Goal: Task Accomplishment & Management: Start a project

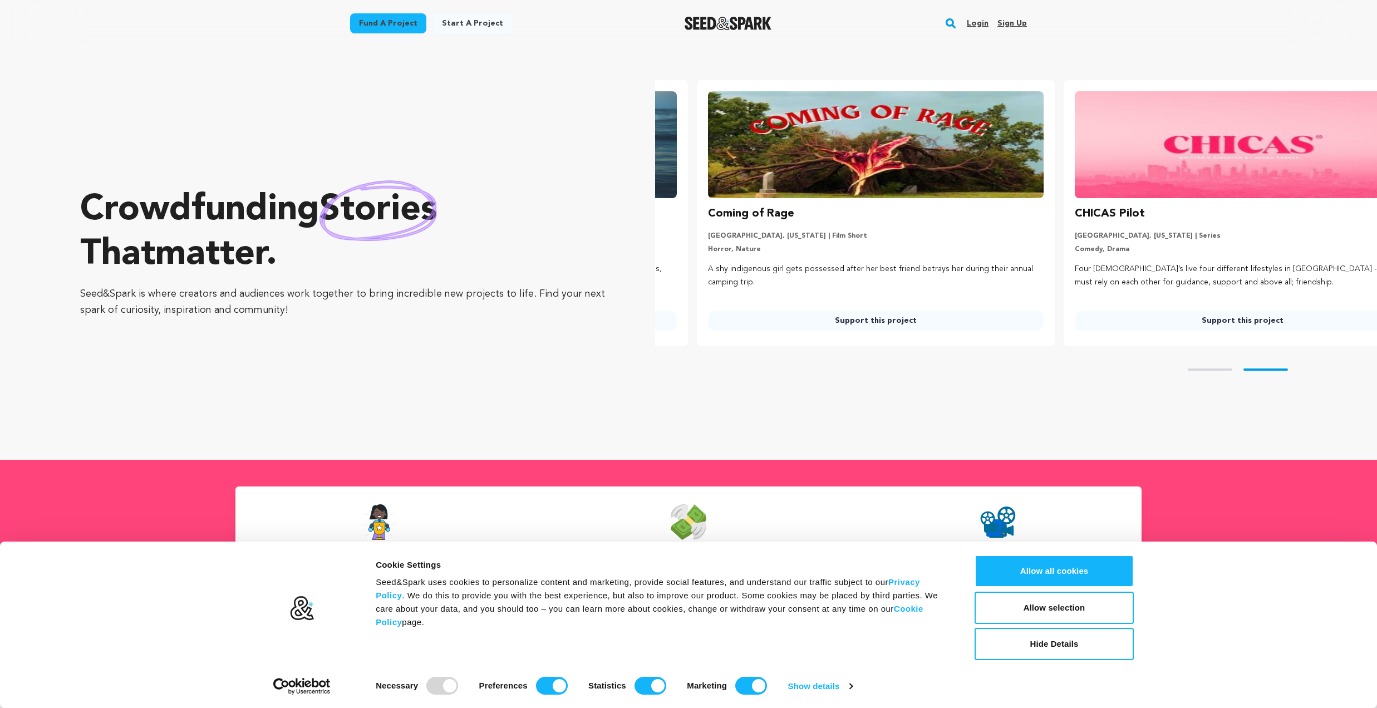
scroll to position [0, 376]
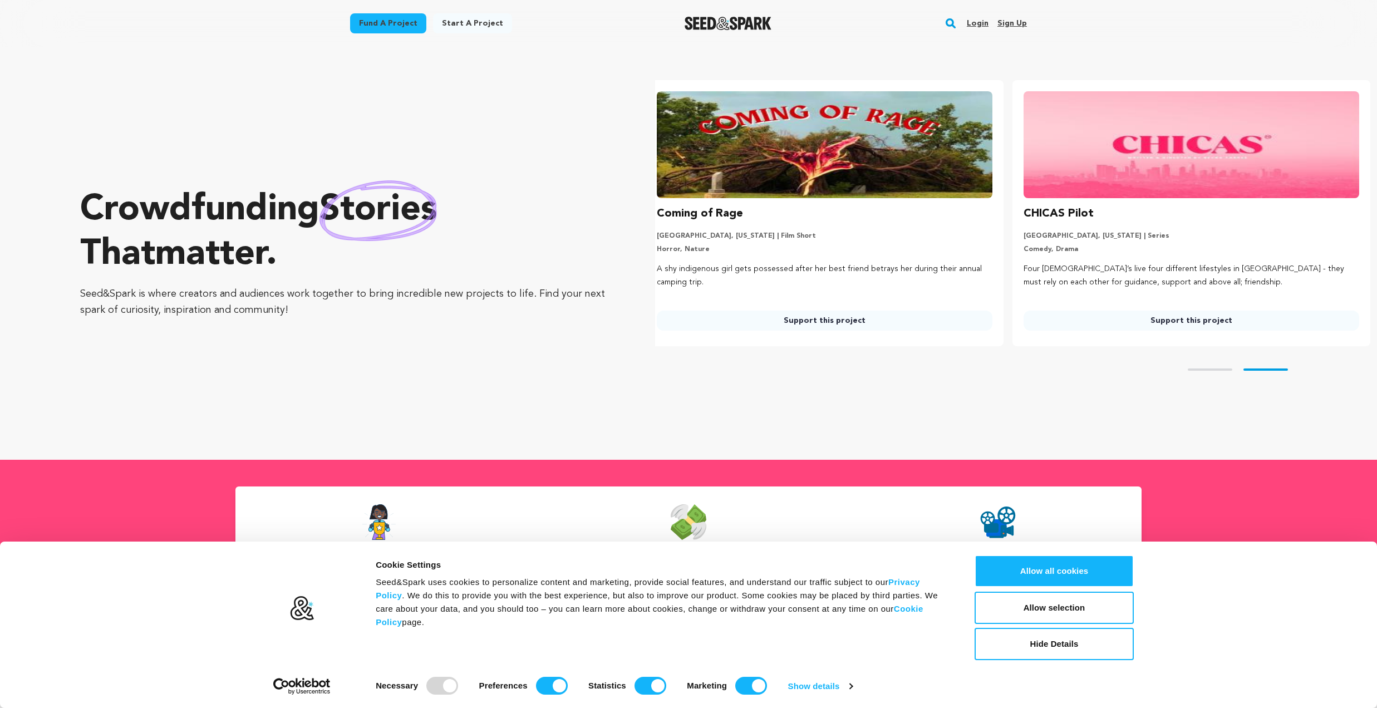
click at [972, 26] on link "Login" at bounding box center [978, 23] width 22 height 18
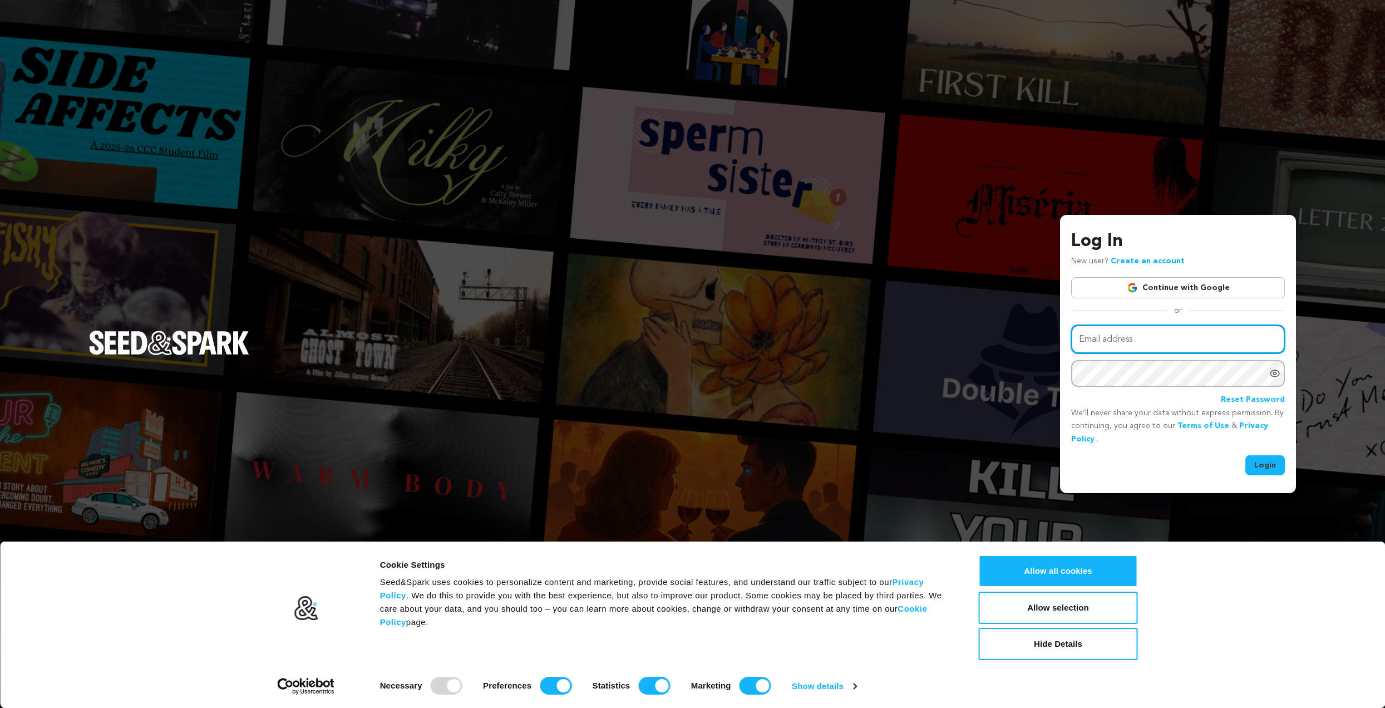
type input "peter@fantasmahouse.com"
click at [1262, 458] on button "Login" at bounding box center [1266, 465] width 40 height 20
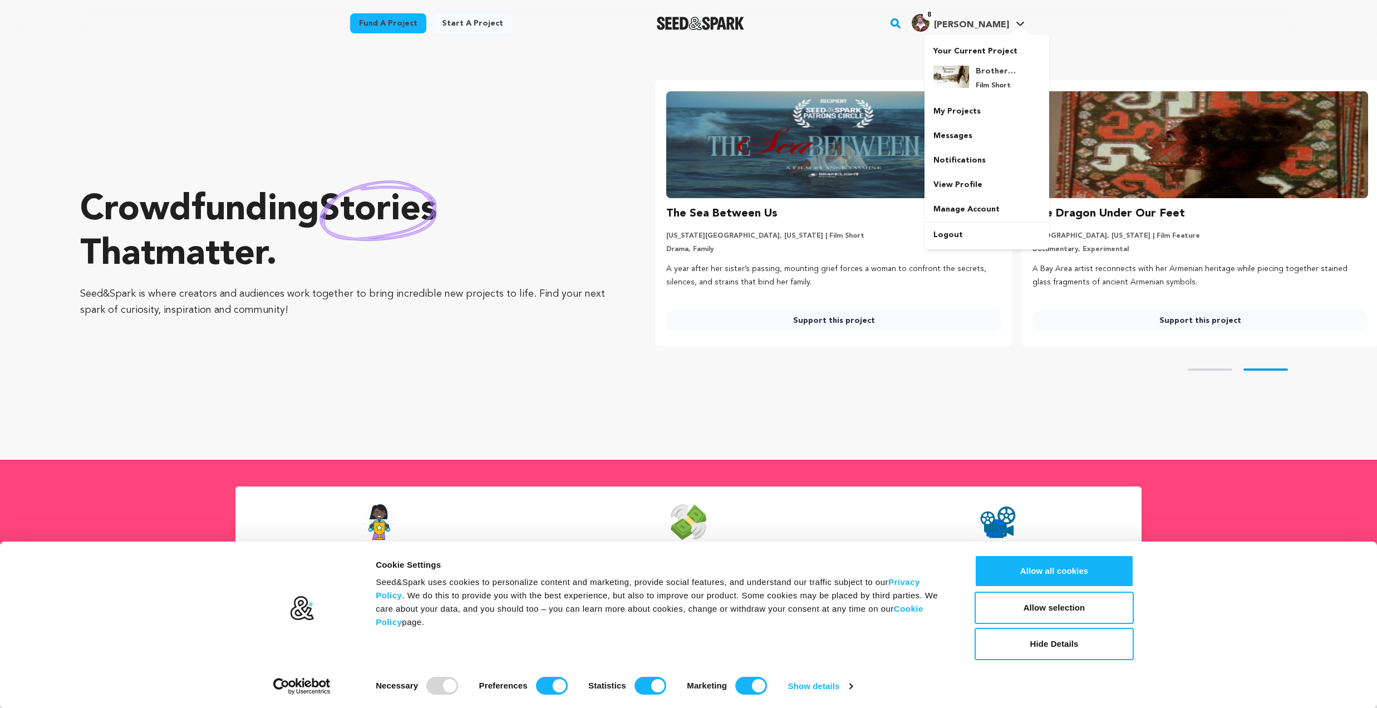
scroll to position [0, 376]
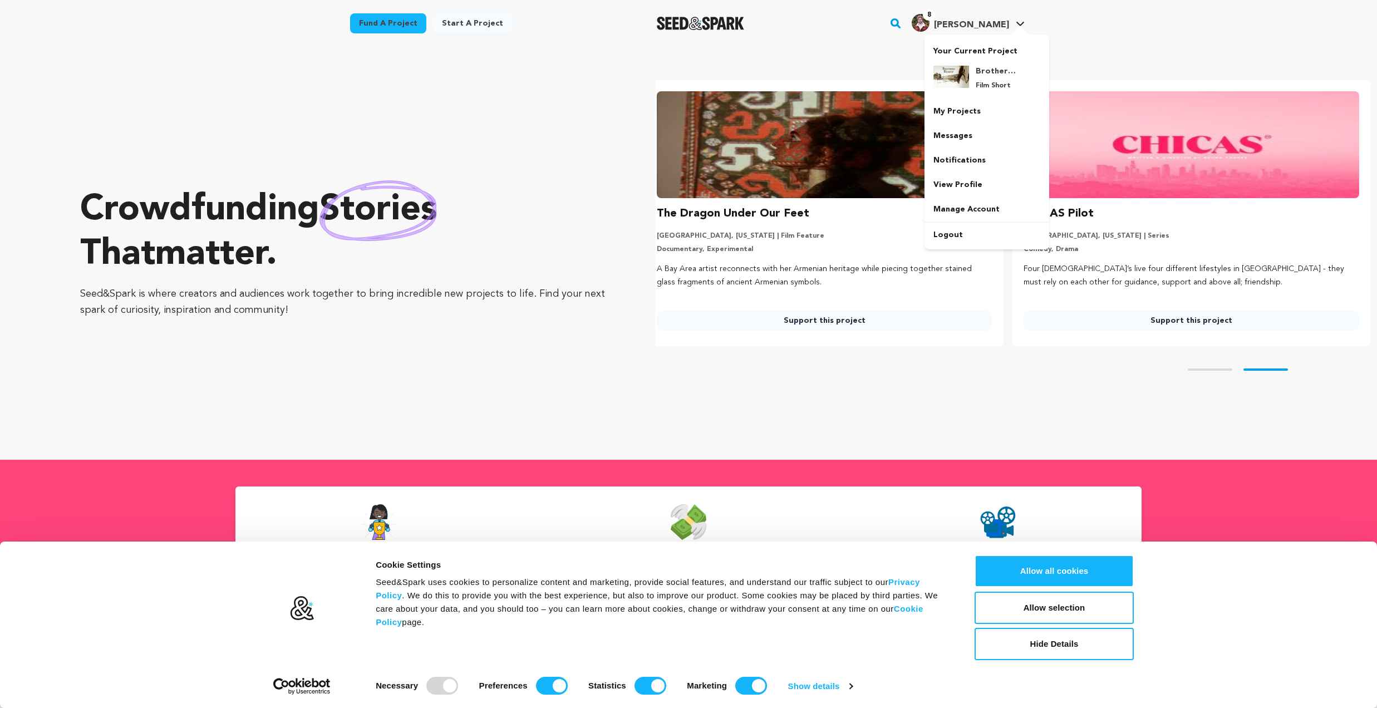
click at [1006, 27] on span "[PERSON_NAME]" at bounding box center [971, 25] width 75 height 9
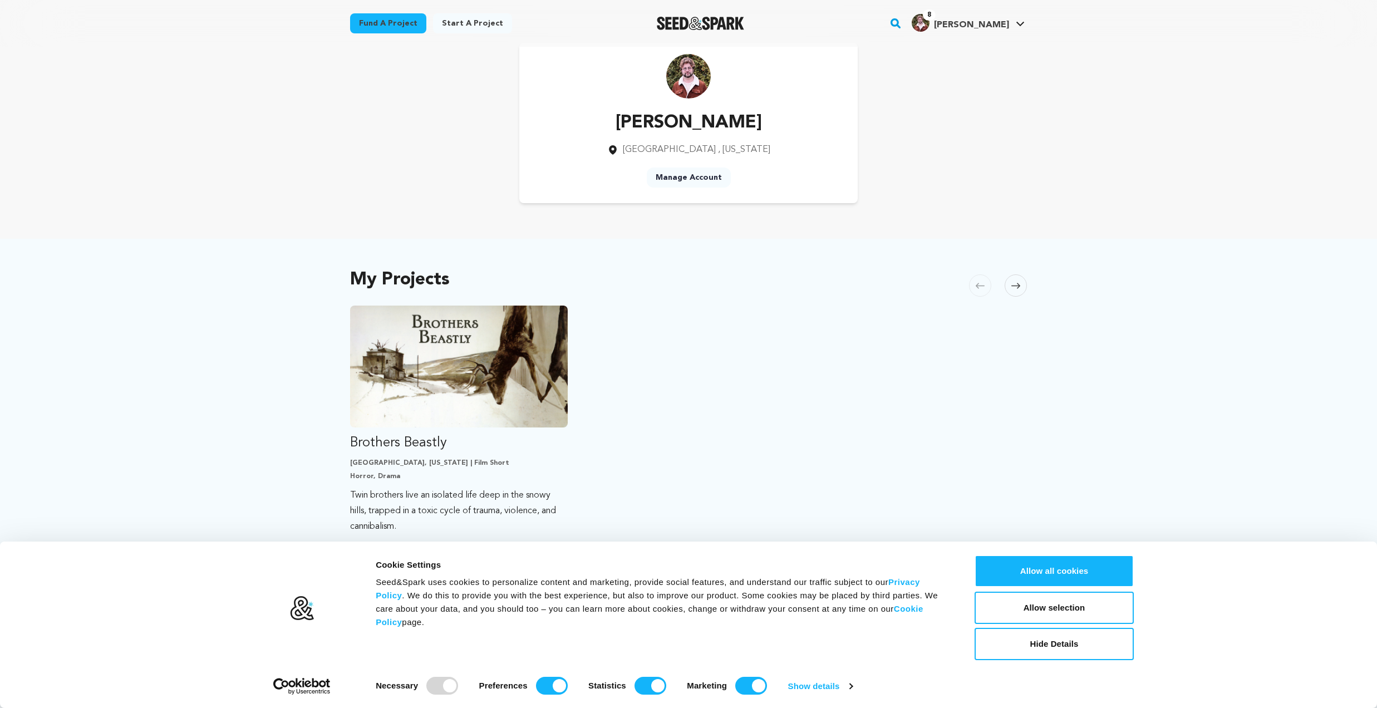
scroll to position [206, 0]
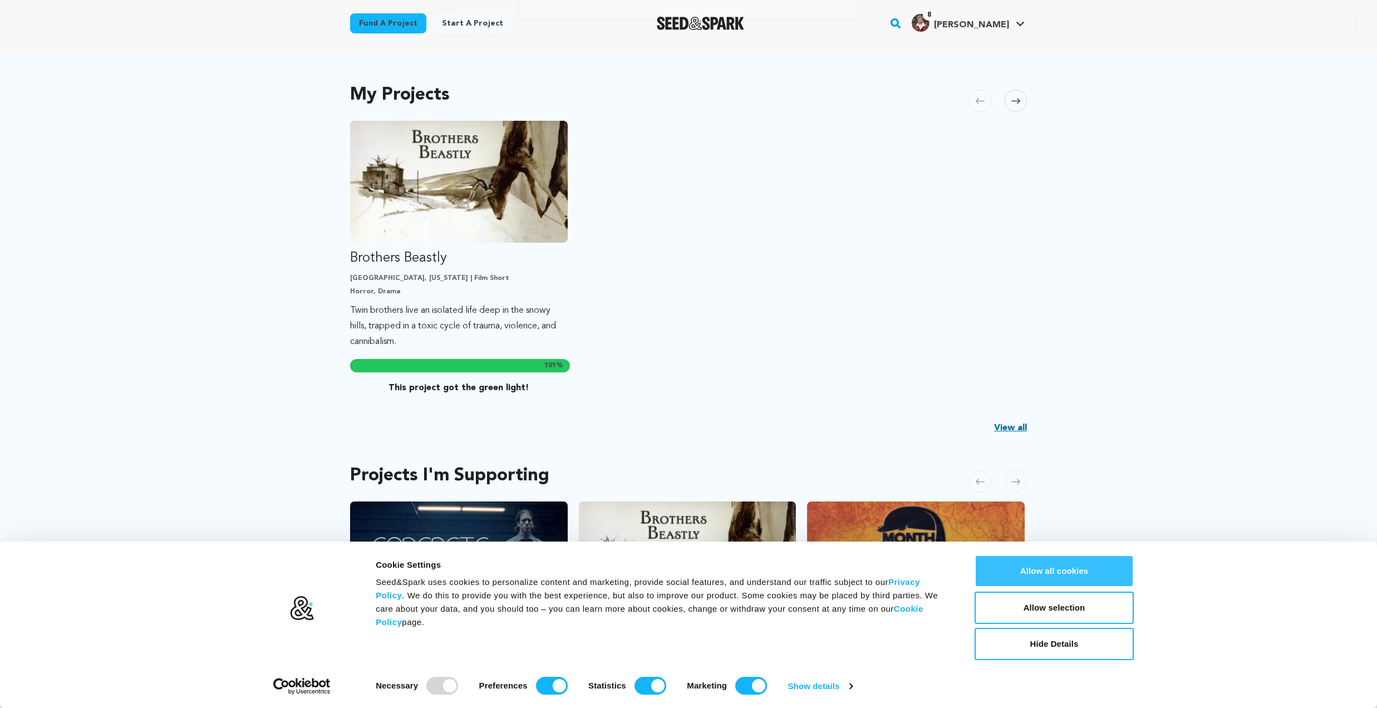
click at [1019, 568] on button "Allow all cookies" at bounding box center [1054, 571] width 159 height 32
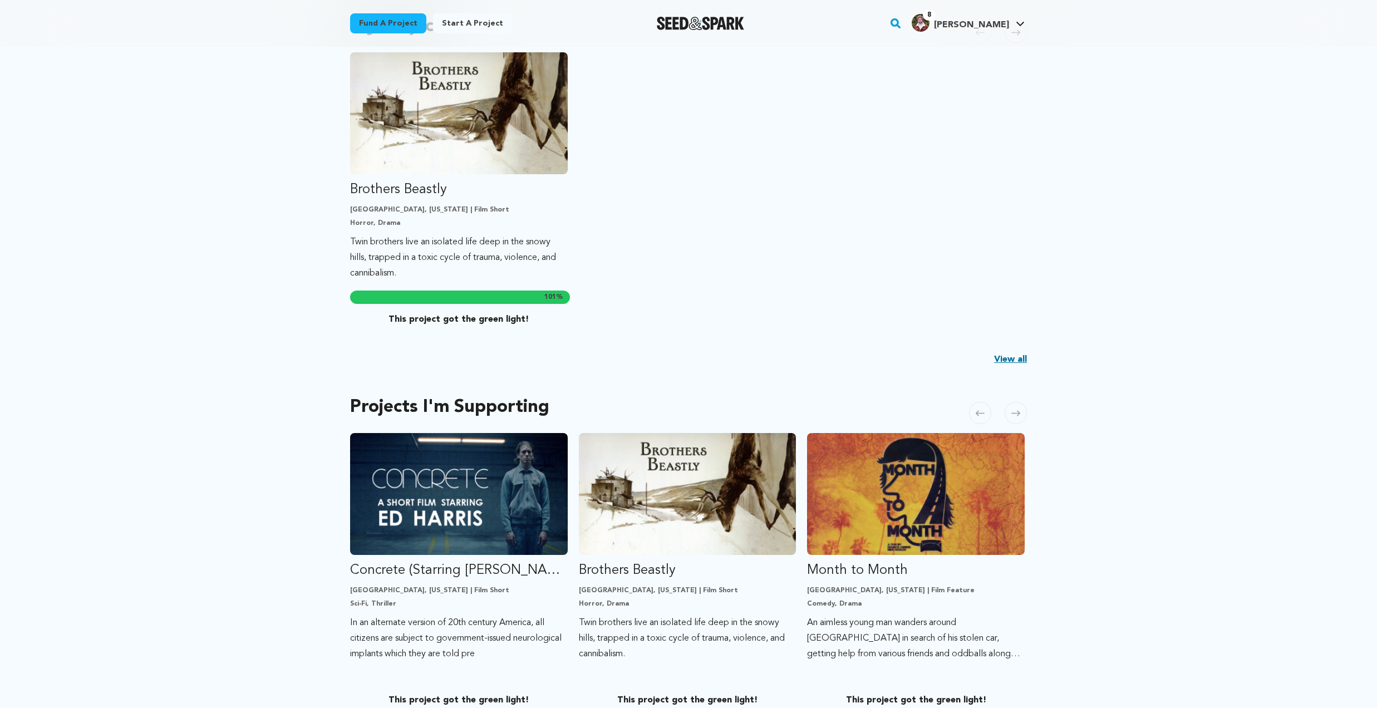
scroll to position [0, 0]
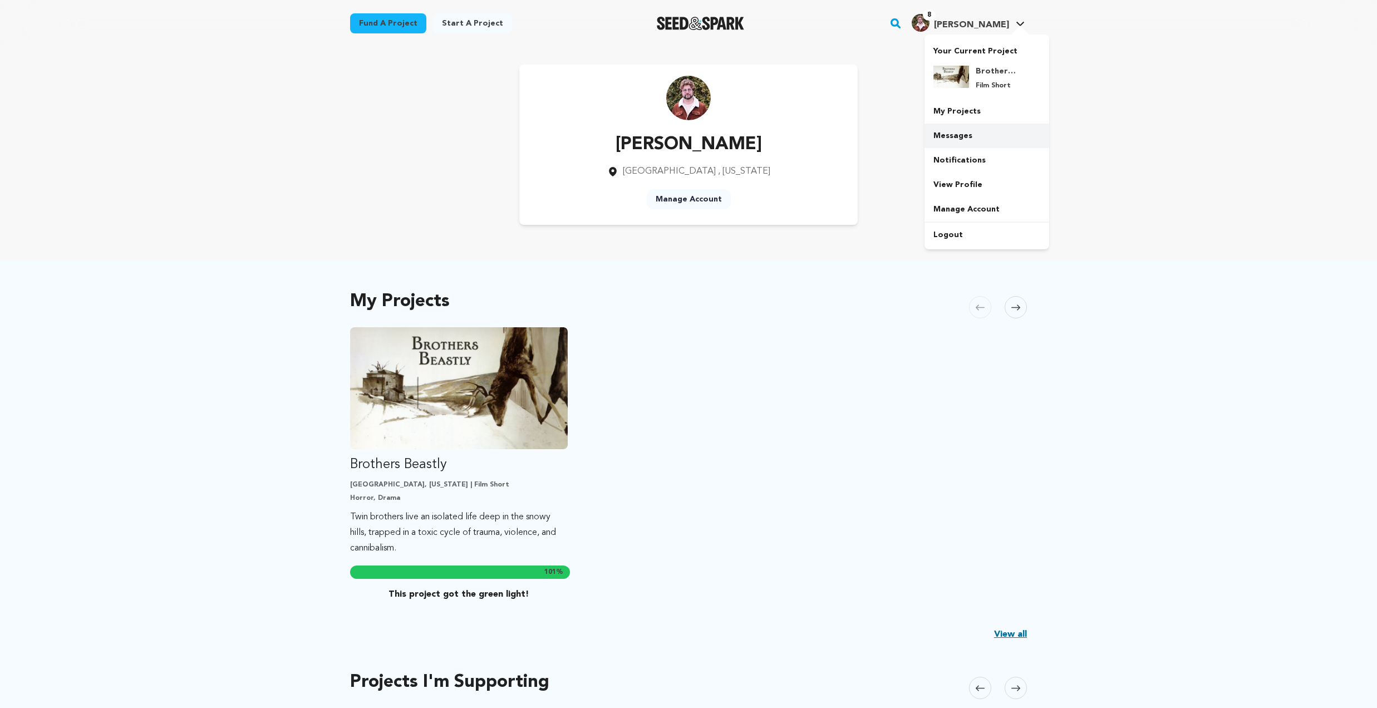
click at [981, 137] on link "Messages" at bounding box center [986, 136] width 125 height 24
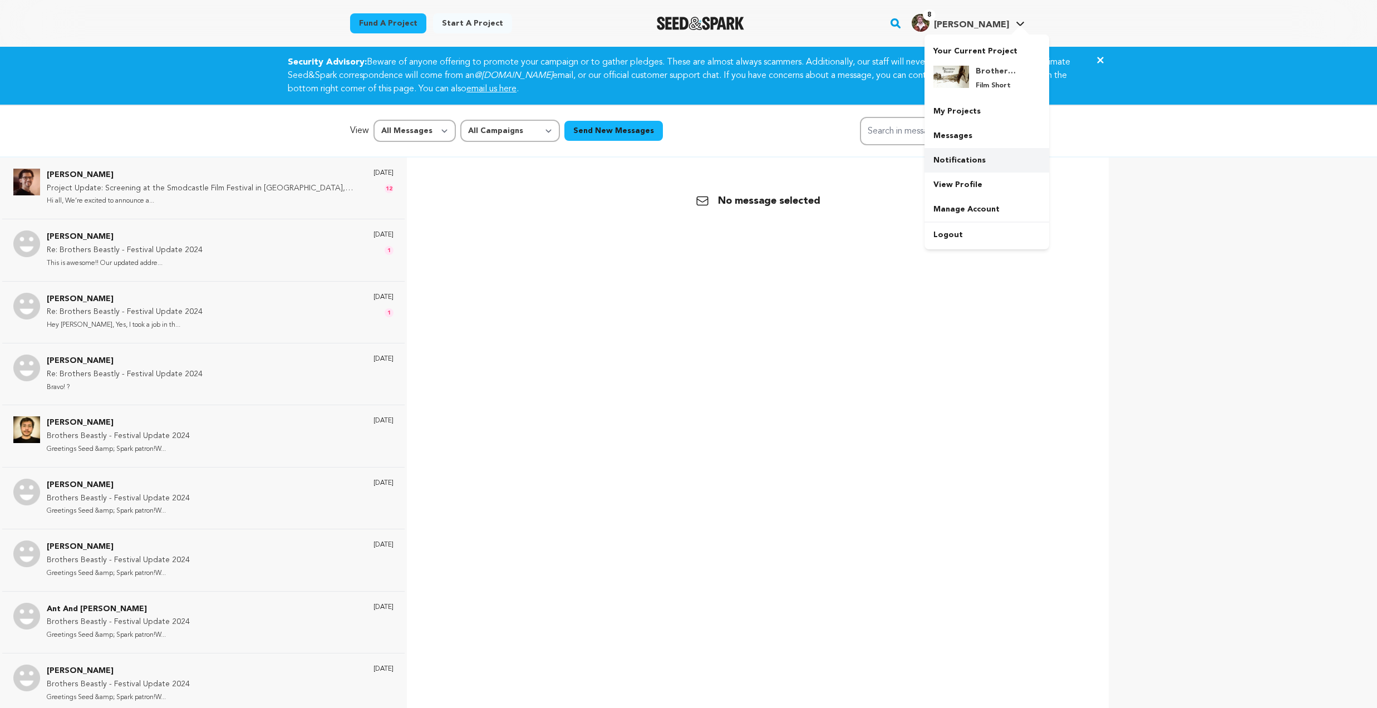
click at [958, 155] on link "Notifications" at bounding box center [986, 160] width 125 height 24
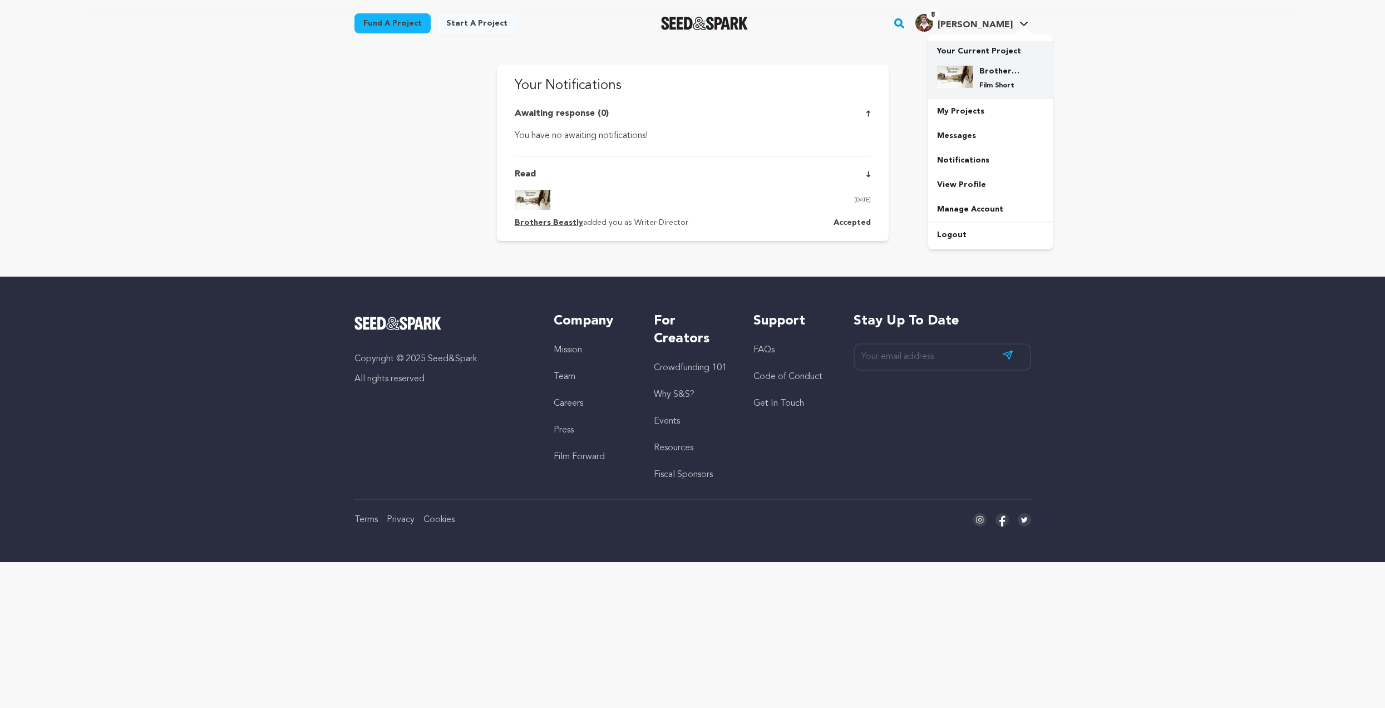
click at [973, 70] on div "Brothers Beastly Film Short" at bounding box center [999, 78] width 53 height 24
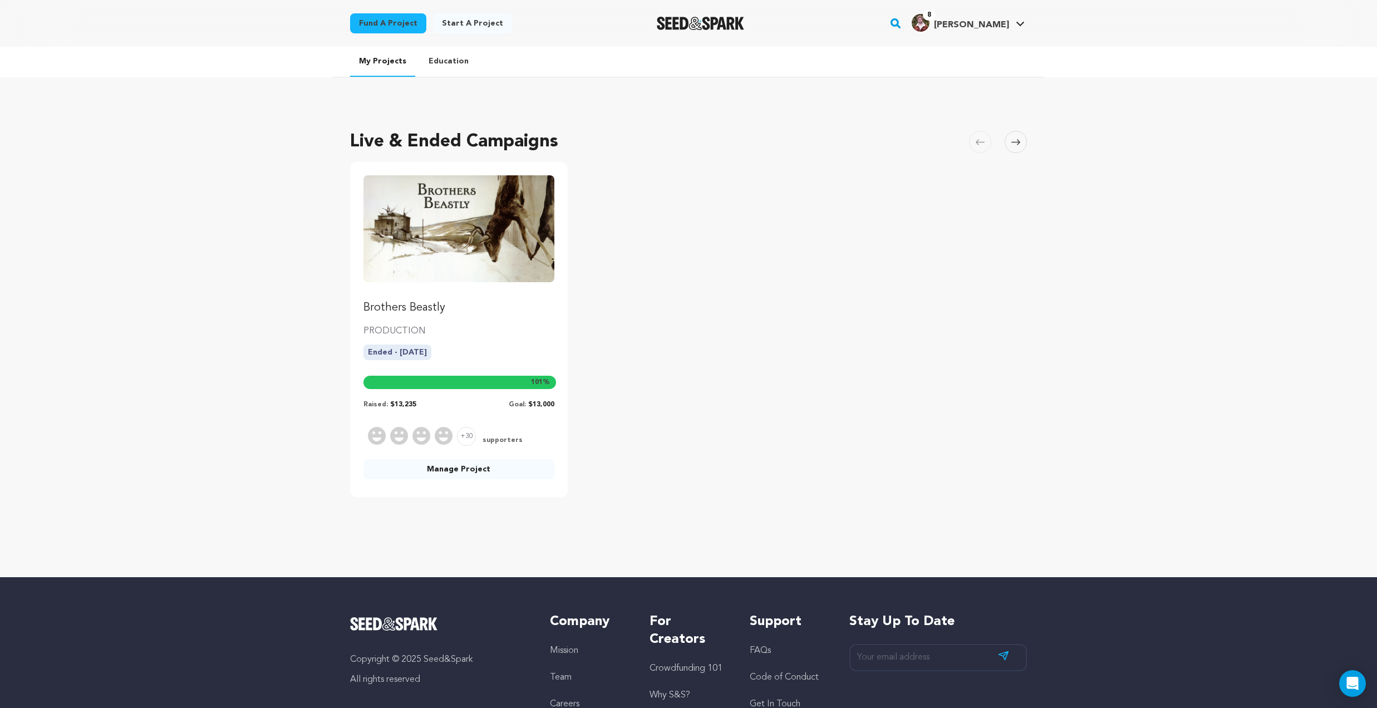
click at [480, 19] on link "Start a project" at bounding box center [472, 23] width 79 height 20
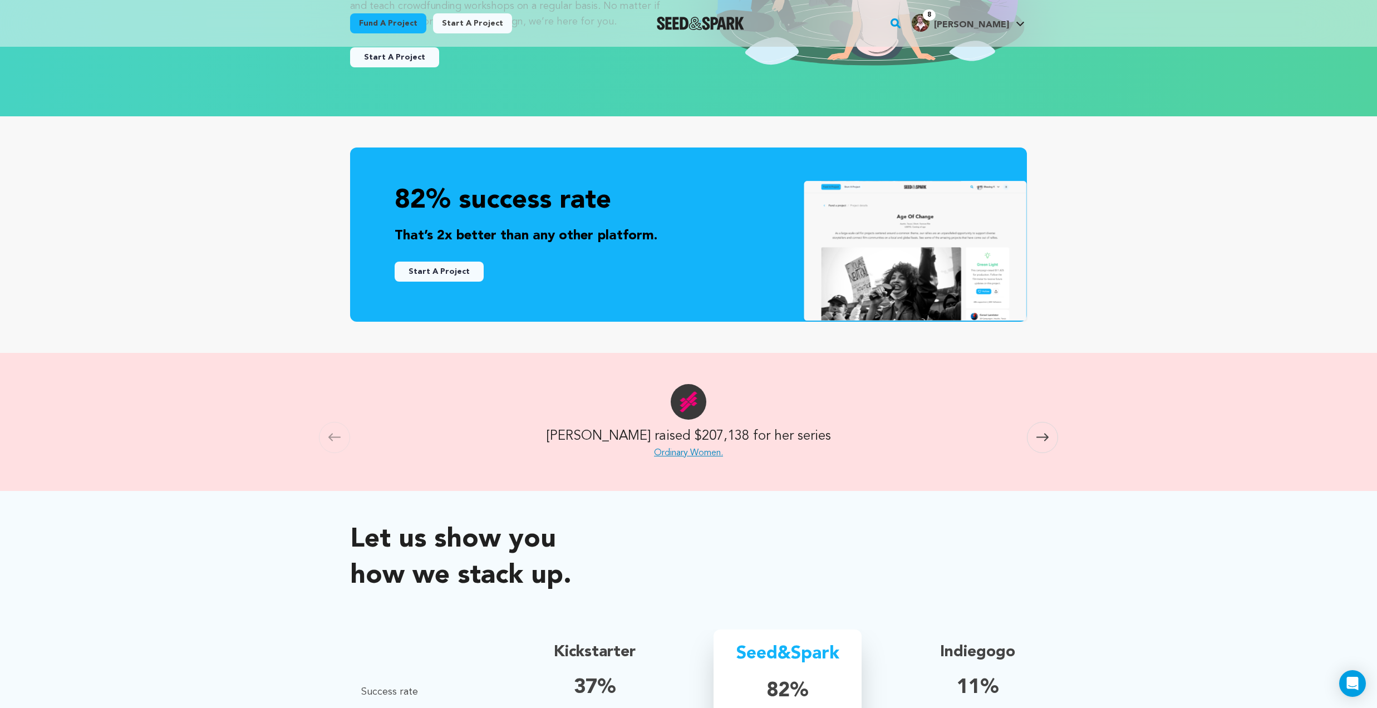
scroll to position [357, 0]
